Goal: Find specific page/section: Find specific page/section

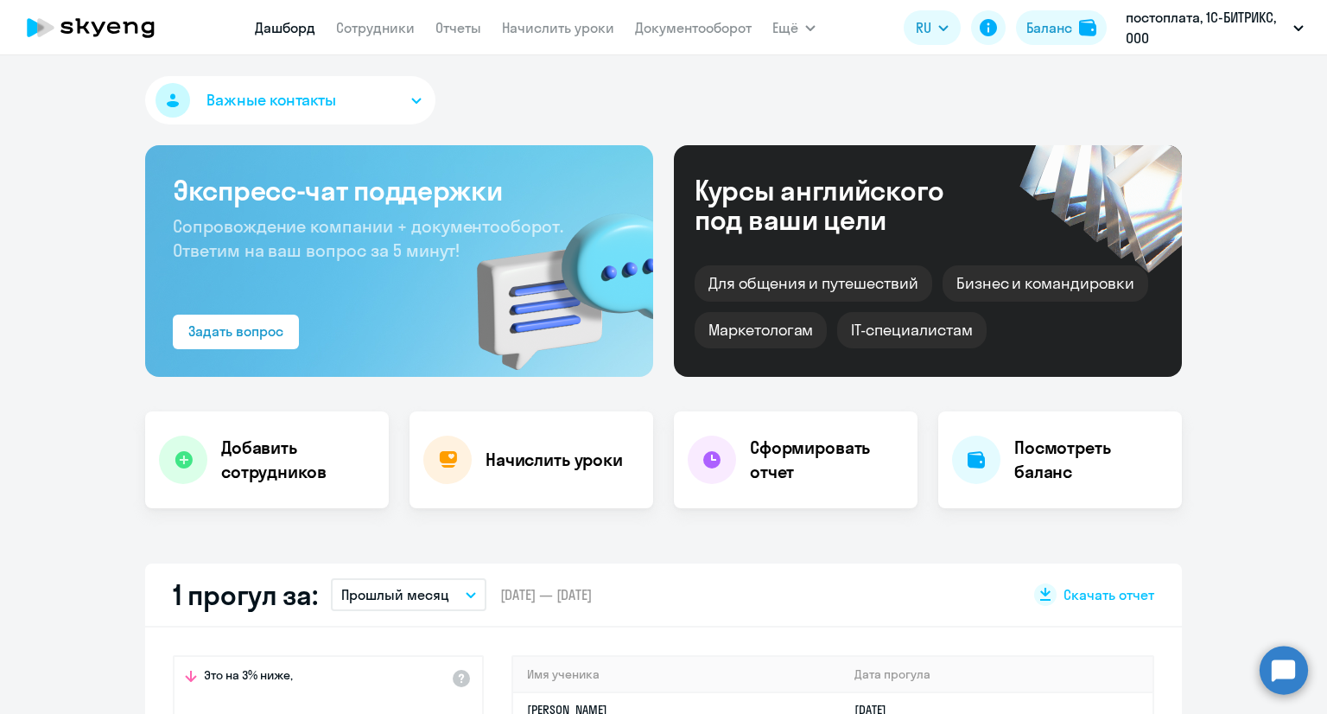
select select "30"
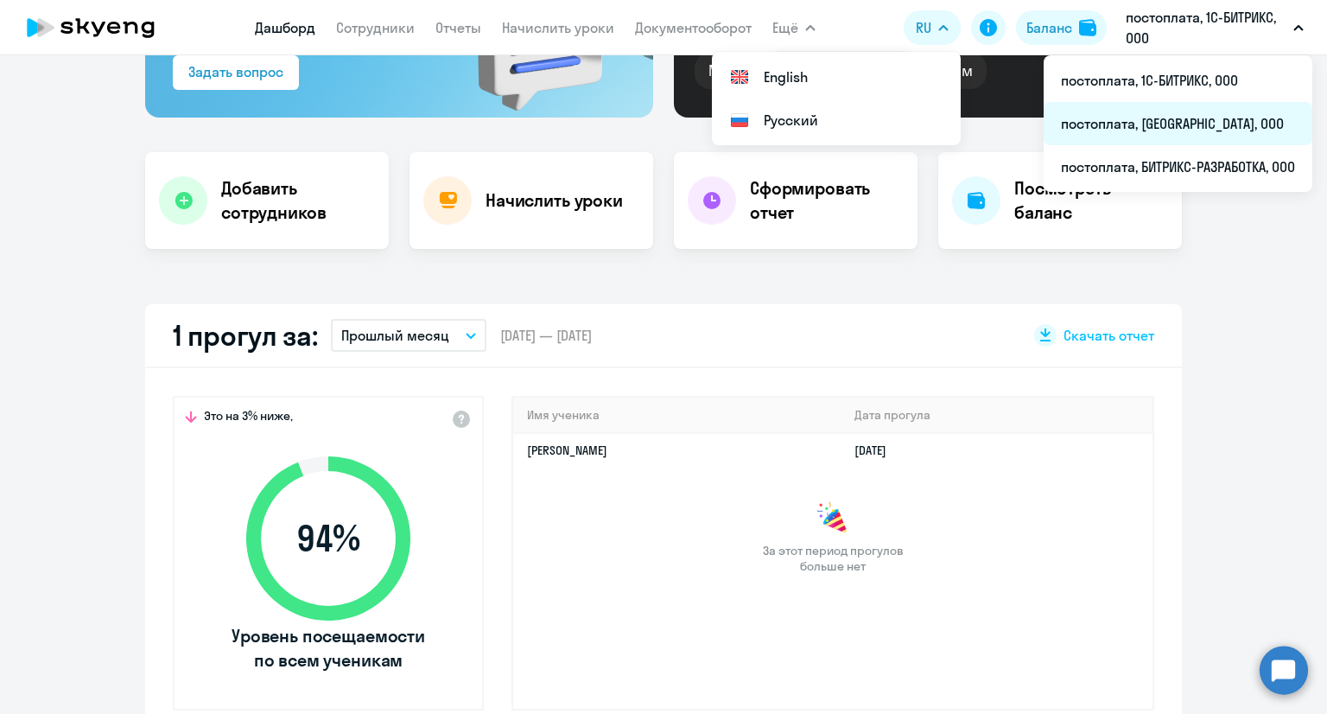
click at [1182, 124] on li "постоплата, [GEOGRAPHIC_DATA], ООО" at bounding box center [1178, 123] width 269 height 43
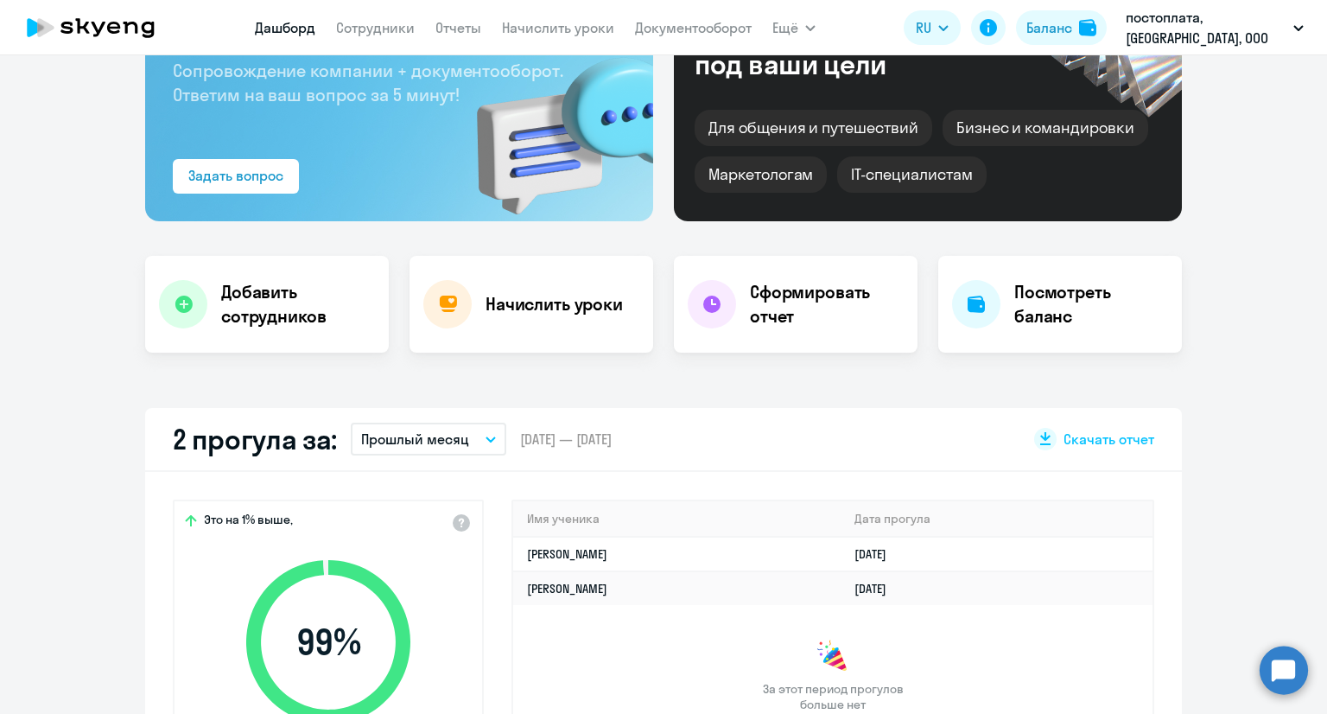
scroll to position [86, 0]
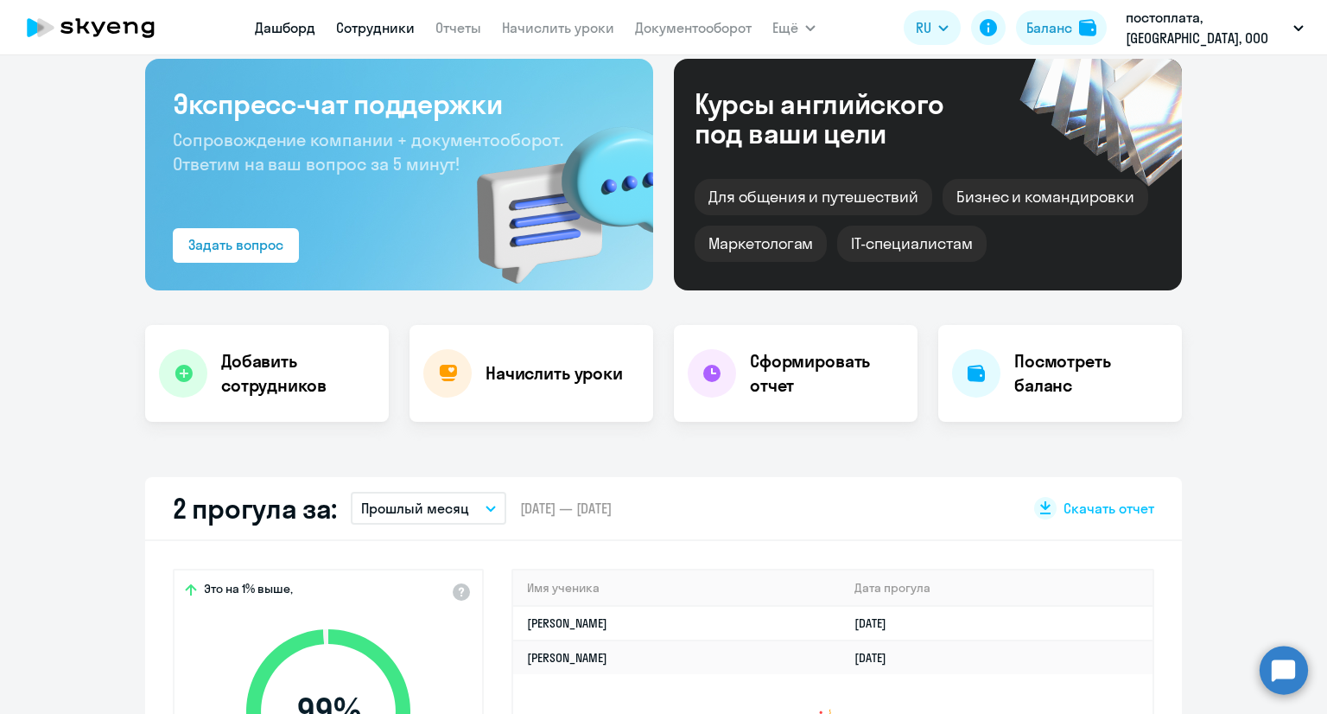
click at [362, 34] on link "Сотрудники" at bounding box center [375, 27] width 79 height 17
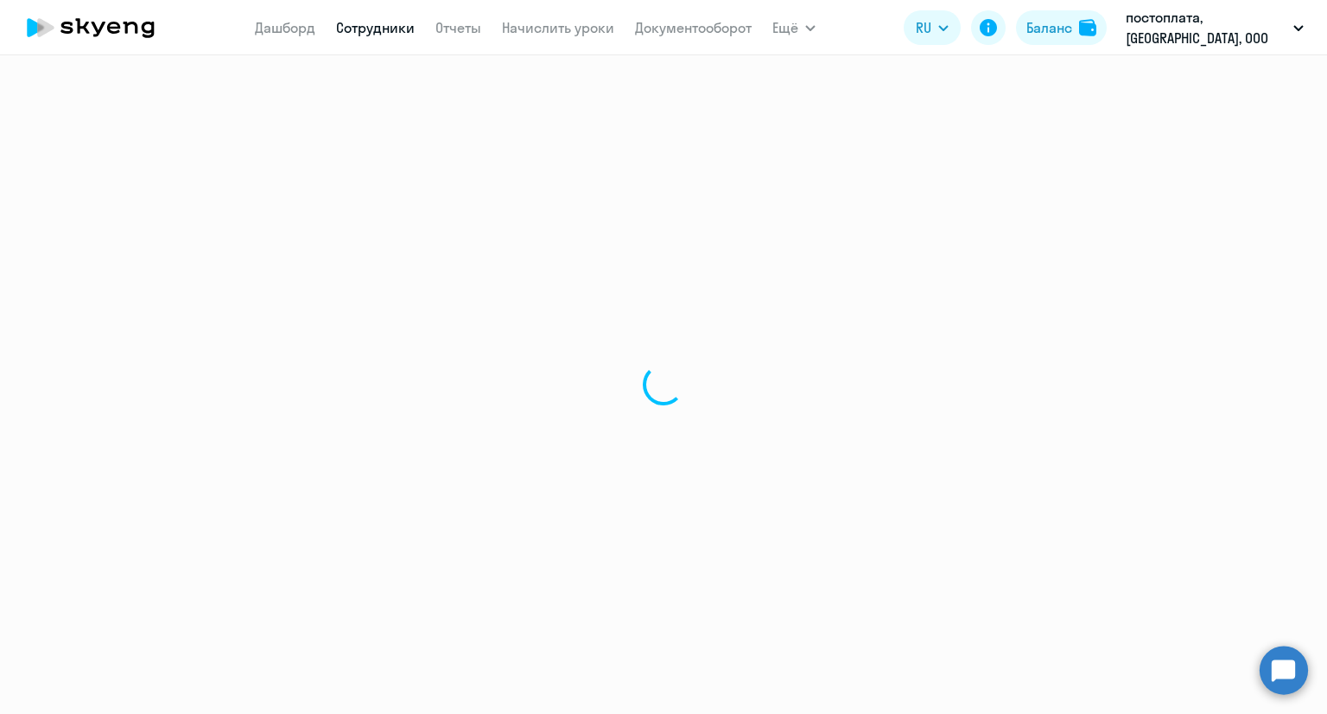
select select "30"
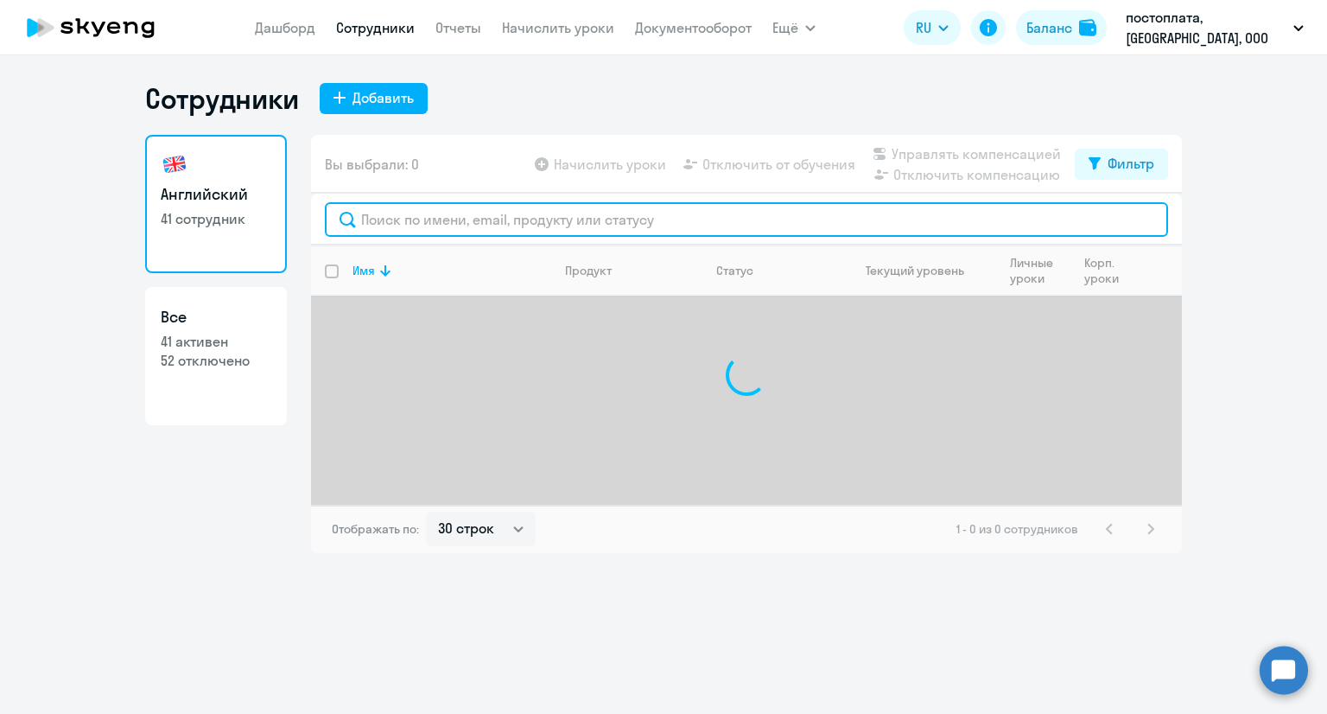
click at [401, 226] on input "text" at bounding box center [746, 219] width 843 height 35
paste input "[EMAIL_ADDRESS][DOMAIN_NAME]"
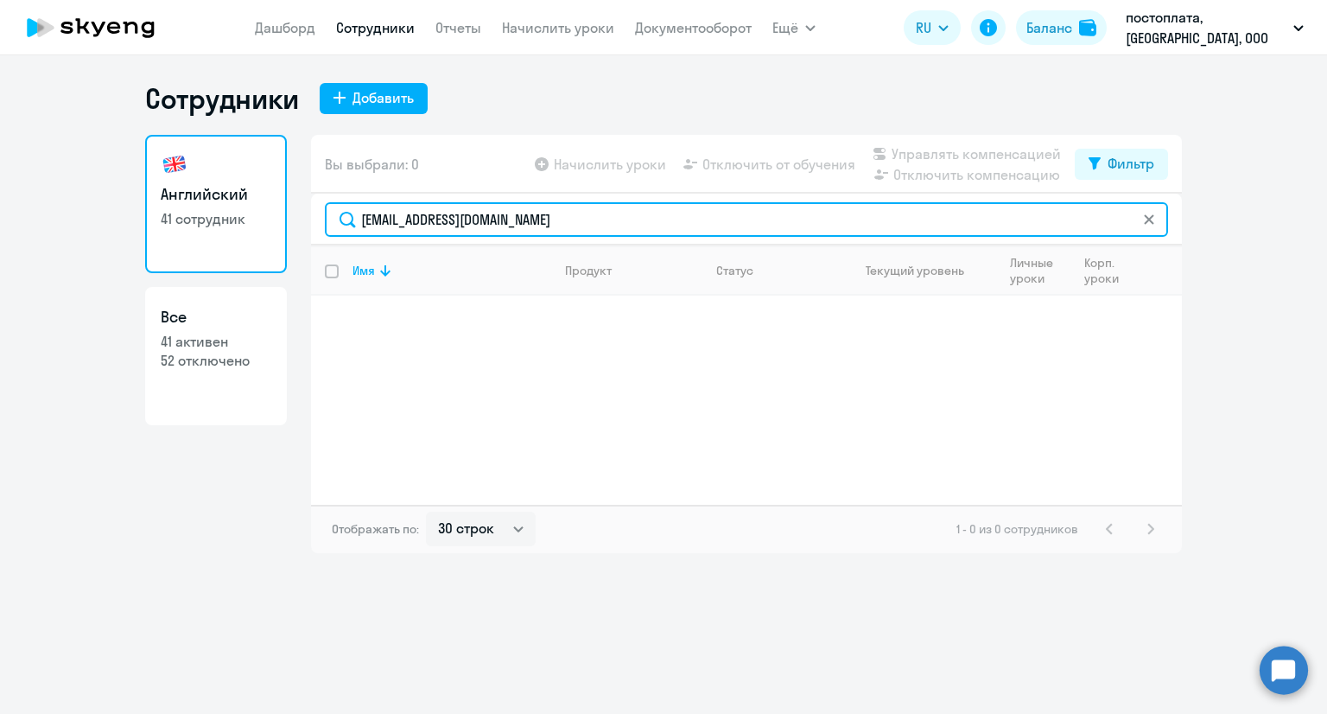
type input "[EMAIL_ADDRESS][DOMAIN_NAME]"
